Goal: Task Accomplishment & Management: Use online tool/utility

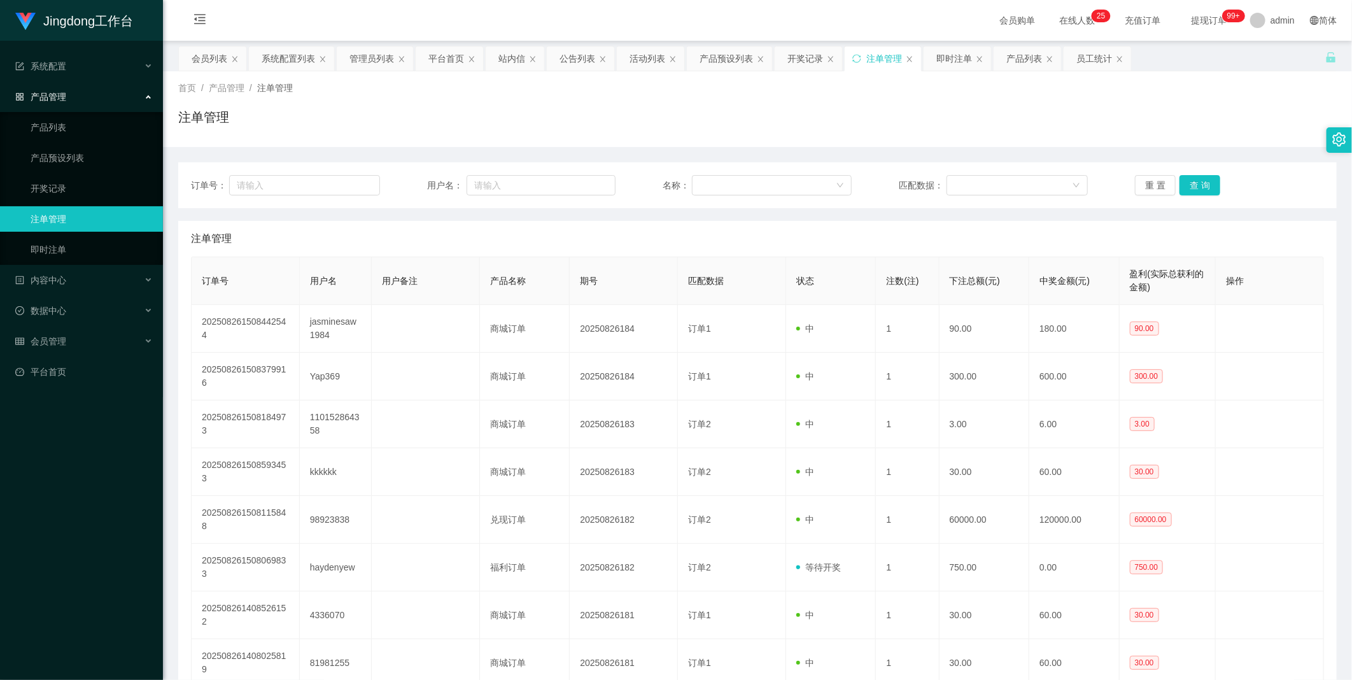
scroll to position [89, 0]
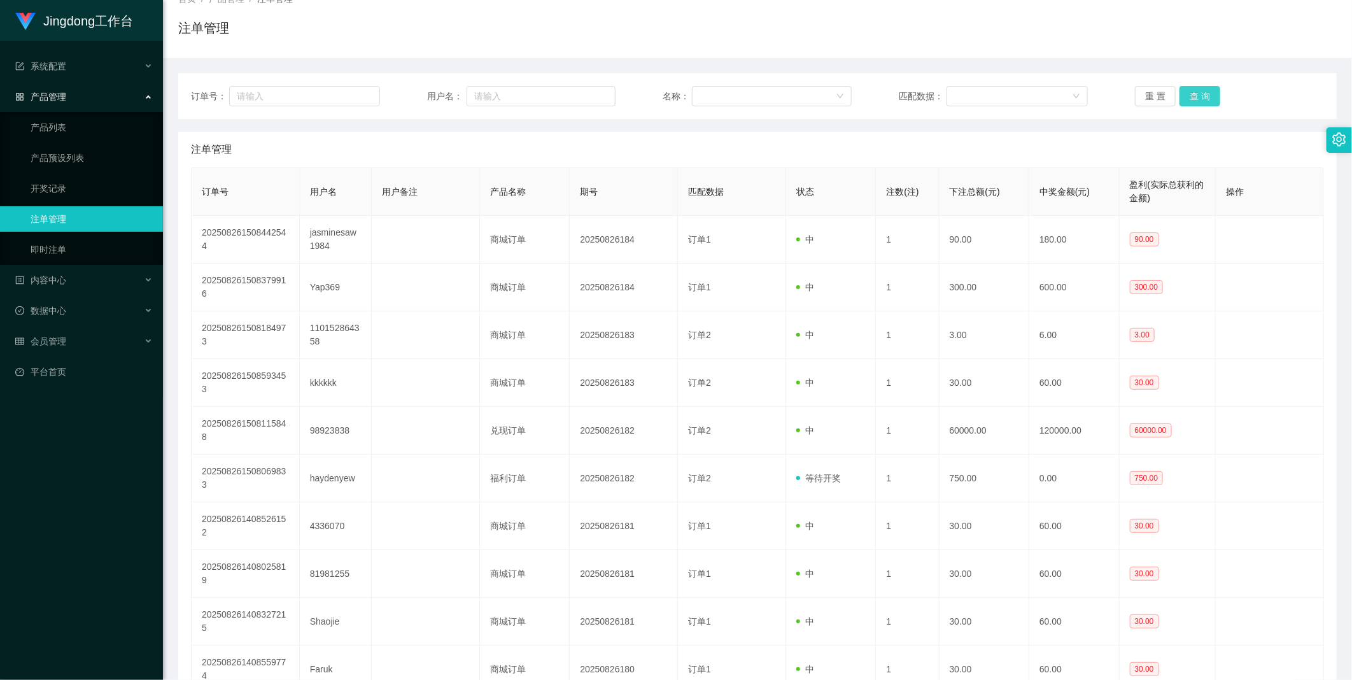
click at [1201, 91] on button "查 询" at bounding box center [1199, 96] width 41 height 20
drag, startPoint x: 1201, startPoint y: 95, endPoint x: 1200, endPoint y: 107, distance: 11.5
click at [1201, 96] on div "订单号： 用户名： 名称： 匹配数据： 重 置 查 询" at bounding box center [757, 96] width 1158 height 46
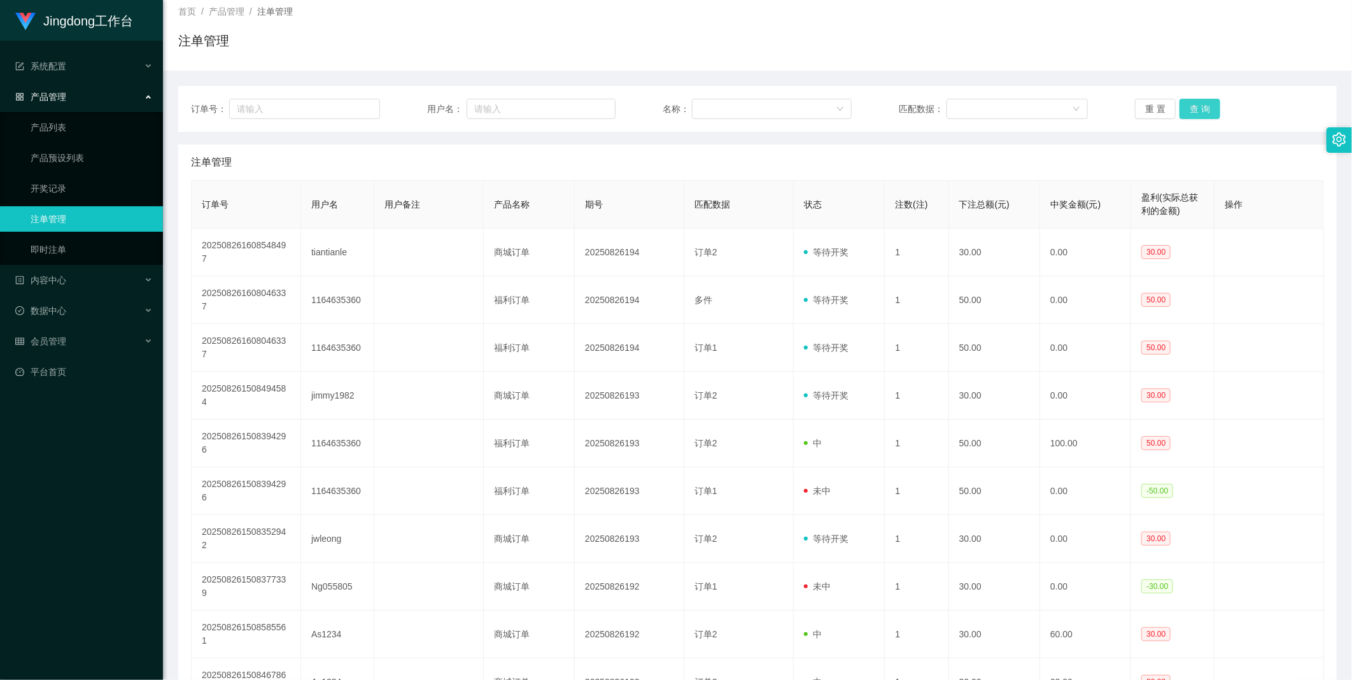
click at [1192, 111] on button "查 询" at bounding box center [1199, 109] width 41 height 20
click at [1192, 111] on div "重 置 查 询" at bounding box center [1229, 109] width 189 height 20
click at [1192, 111] on button "查 询" at bounding box center [1199, 109] width 41 height 20
click at [1193, 111] on button "查 询" at bounding box center [1199, 109] width 41 height 20
click at [1193, 111] on div "重 置 查 询" at bounding box center [1229, 109] width 189 height 20
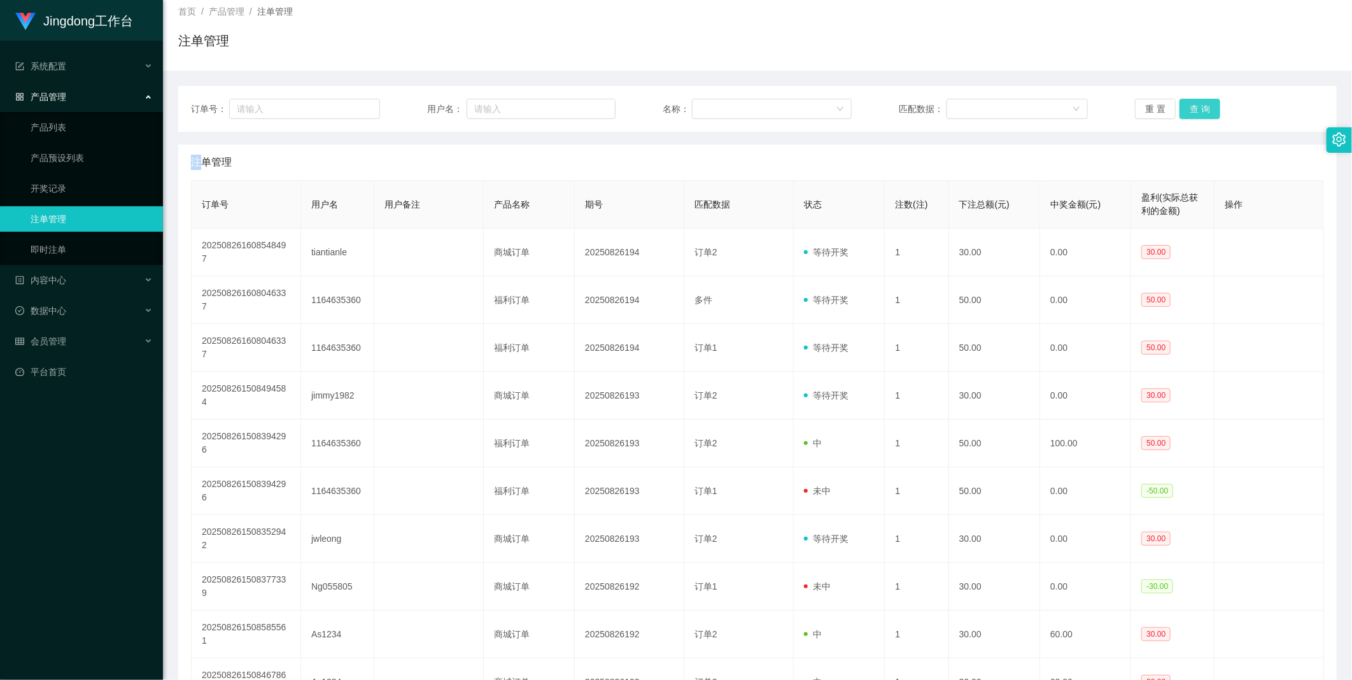
click at [1193, 111] on button "查 询" at bounding box center [1199, 109] width 41 height 20
click at [1194, 113] on button "查 询" at bounding box center [1199, 109] width 41 height 20
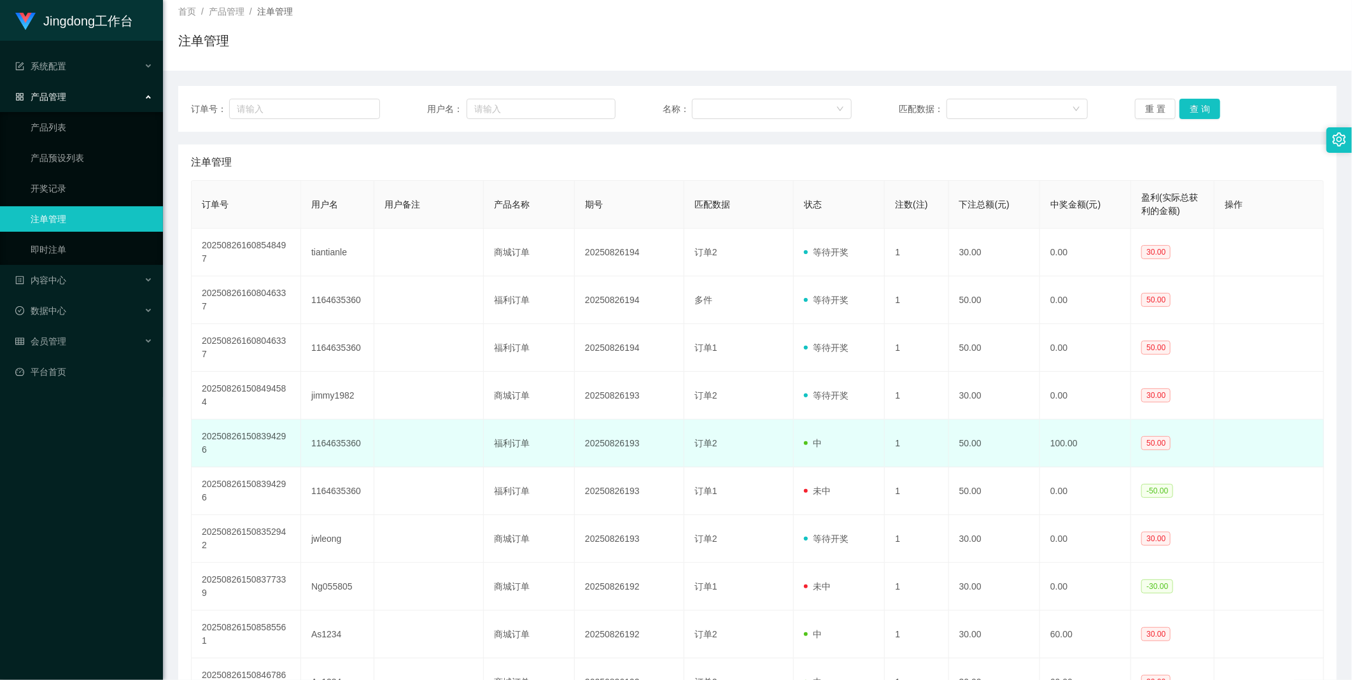
click at [601, 419] on td "20250826193" at bounding box center [629, 443] width 109 height 48
copy td "20250826193"
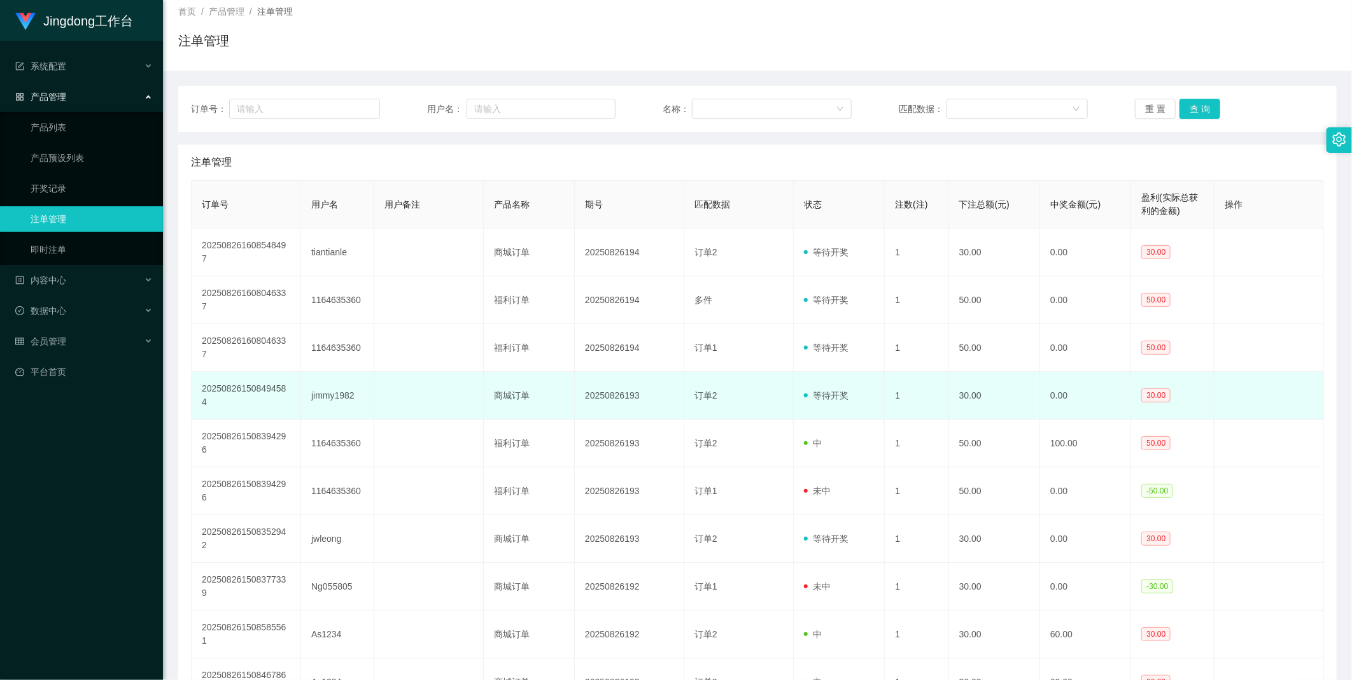
click at [608, 372] on td "20250826193" at bounding box center [629, 396] width 109 height 48
click at [607, 372] on td "20250826193" at bounding box center [629, 396] width 109 height 48
copy td "20250826193"
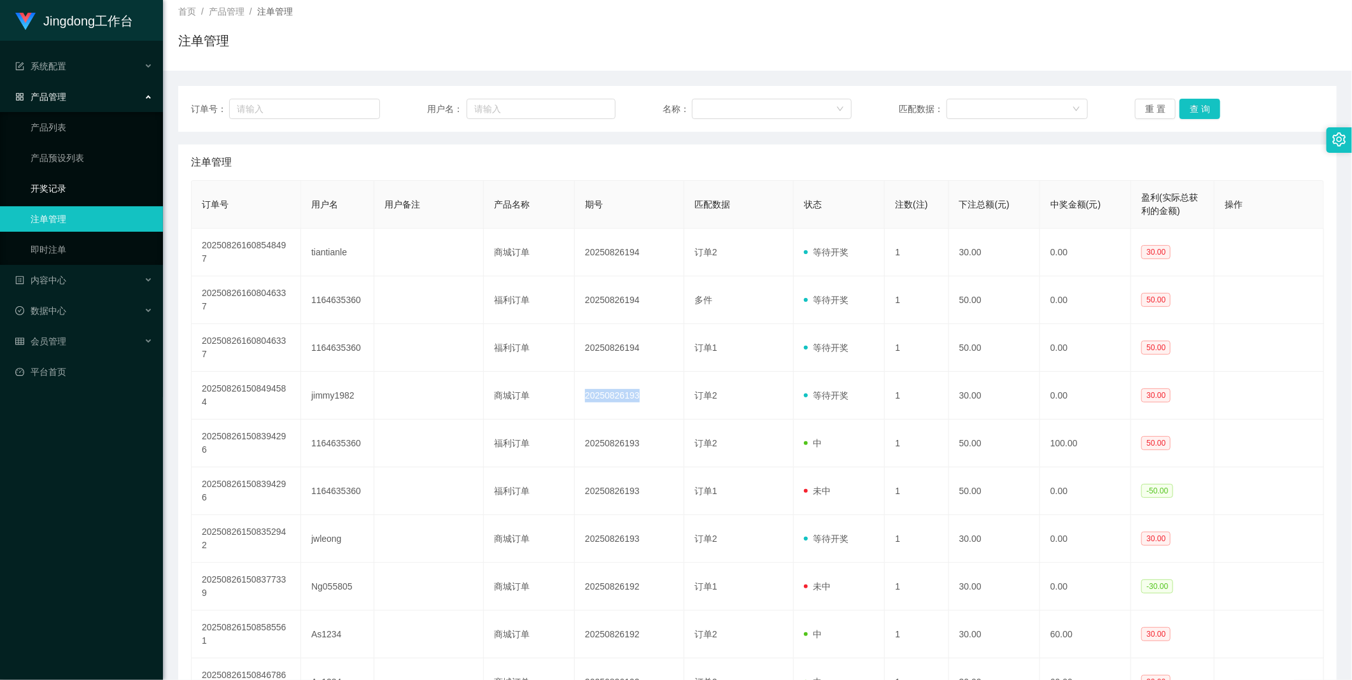
click at [85, 185] on link "开奖记录" at bounding box center [92, 188] width 122 height 25
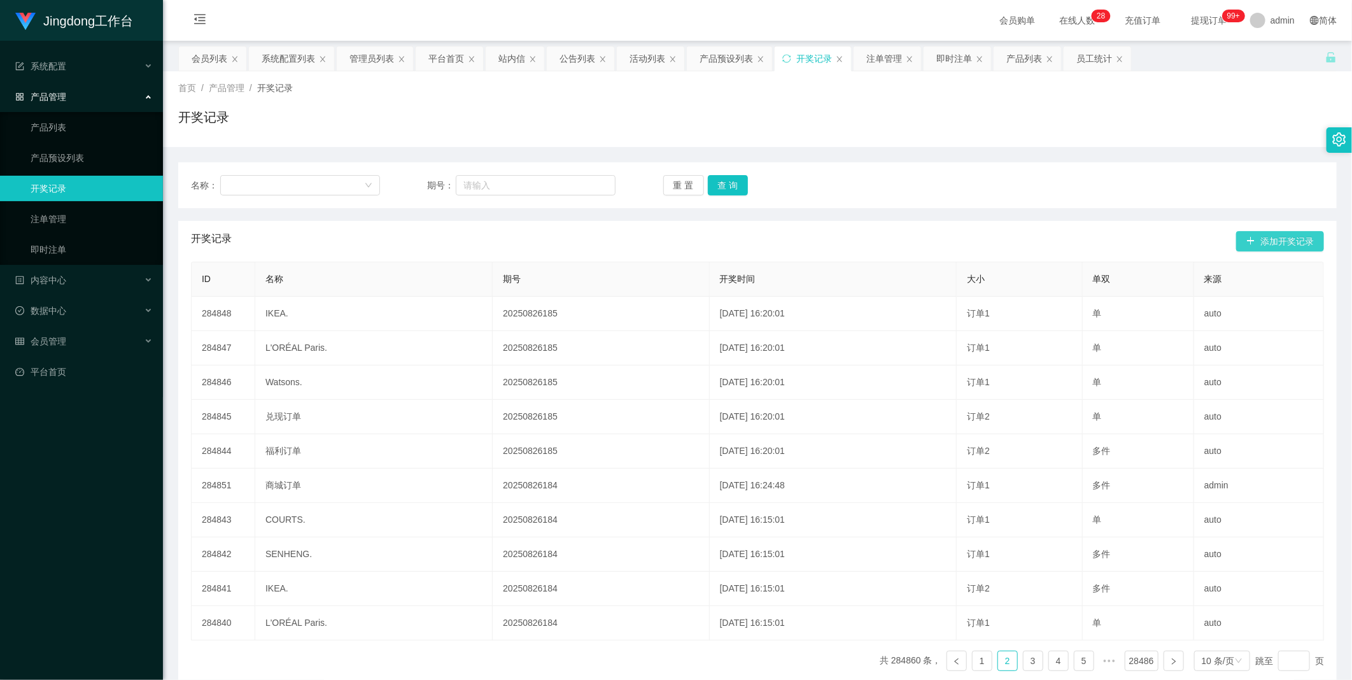
click at [1270, 243] on button "添加开奖记录" at bounding box center [1280, 241] width 88 height 20
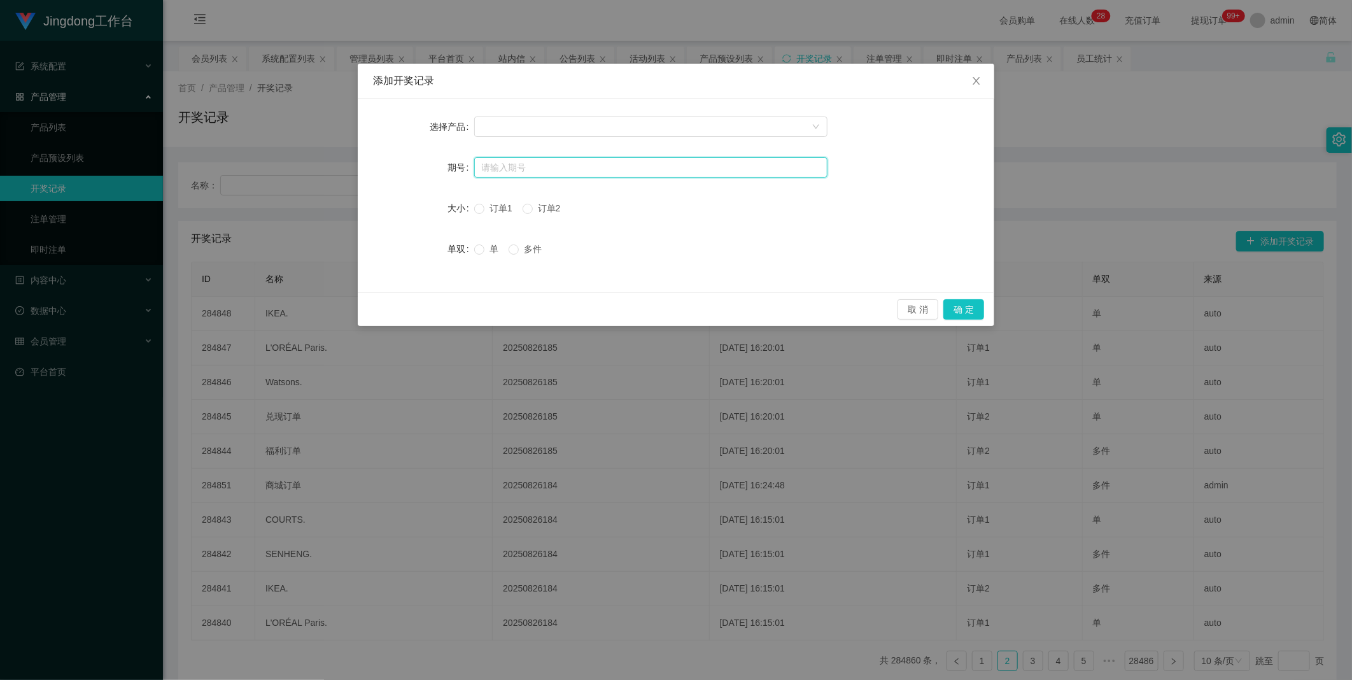
drag, startPoint x: 596, startPoint y: 164, endPoint x: 582, endPoint y: 150, distance: 20.7
click at [596, 164] on input "text" at bounding box center [650, 167] width 353 height 20
paste input "20250826193"
type input "20250826193"
click at [546, 112] on div "选择产品 期号 20250826193 大小 订单1 订单2 单双 单 多件" at bounding box center [676, 195] width 636 height 193
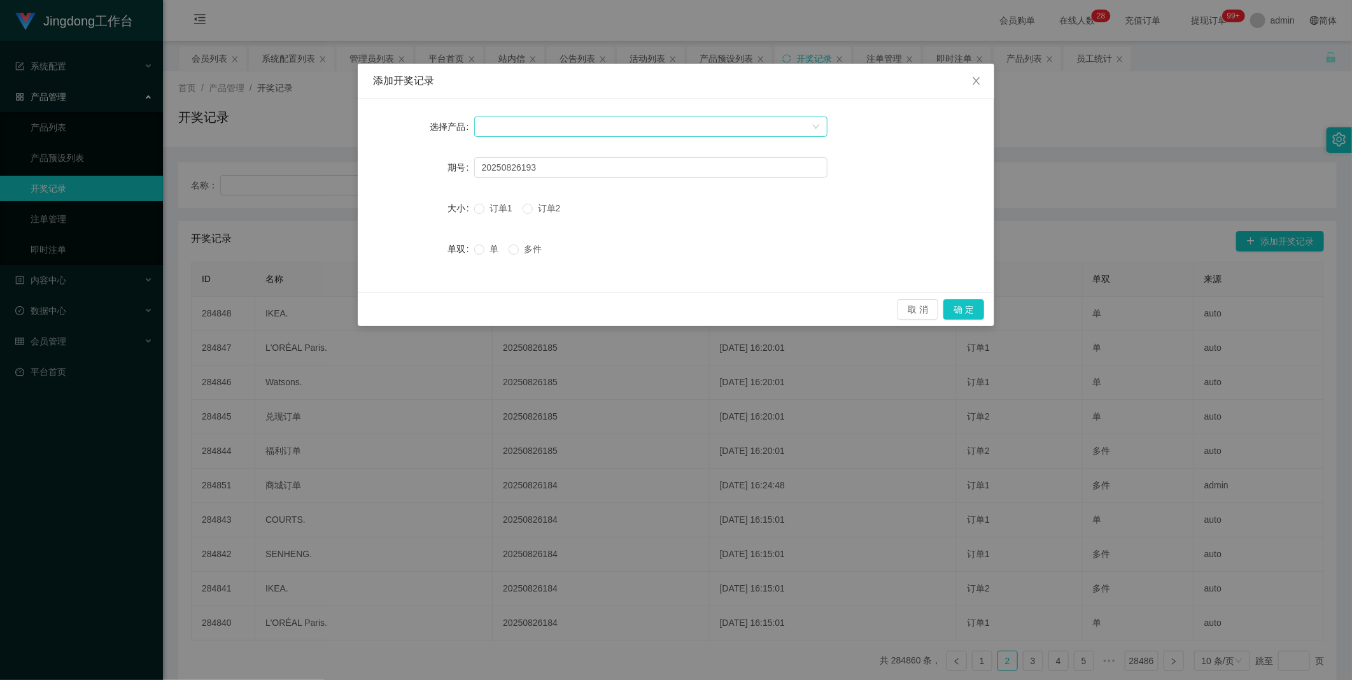
click at [550, 121] on div at bounding box center [647, 126] width 330 height 19
click at [538, 151] on li "商城订单" at bounding box center [650, 151] width 353 height 20
click at [544, 205] on span "订单2" at bounding box center [549, 208] width 33 height 10
click at [476, 256] on div "单 多件" at bounding box center [513, 248] width 78 height 25
click at [959, 313] on button "确 定" at bounding box center [963, 309] width 41 height 20
